Goal: Find contact information: Find contact information

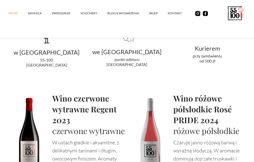
scroll to position [1021, 0]
click at [177, 13] on link "kontakt" at bounding box center [180, 13] width 24 height 15
click at [177, 16] on link "kontakt" at bounding box center [180, 13] width 24 height 15
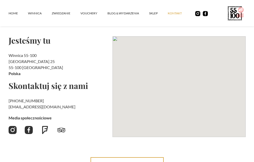
scroll to position [57, 0]
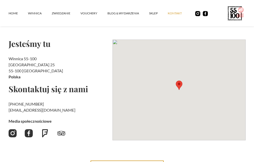
scroll to position [54, 0]
